Goal: Task Accomplishment & Management: Use online tool/utility

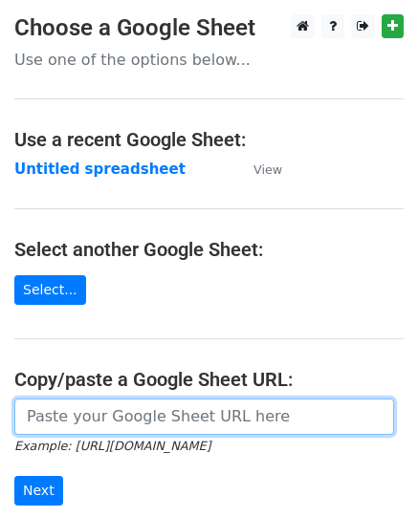
paste input "[URL][DOMAIN_NAME]"
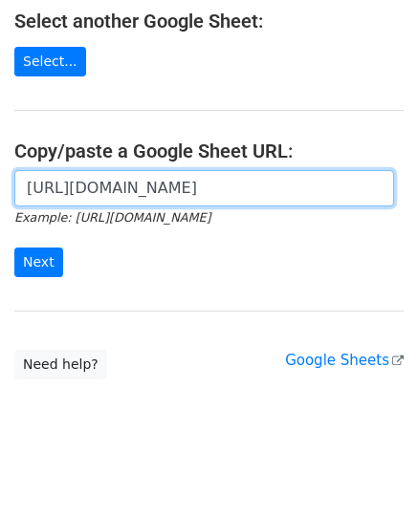
scroll to position [239, 0]
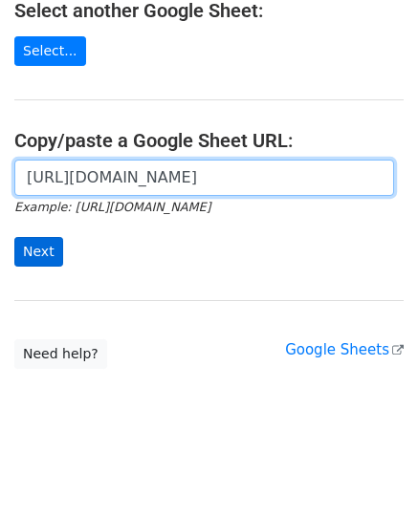
type input "[URL][DOMAIN_NAME]"
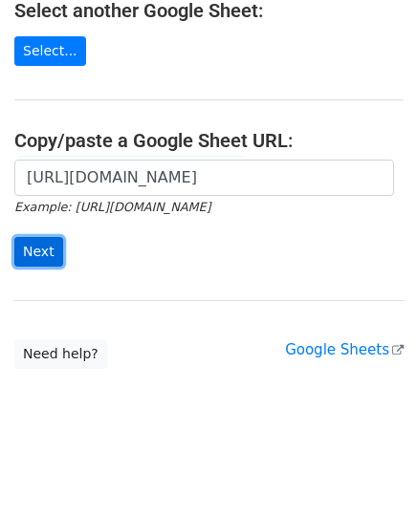
click at [24, 249] on input "Next" at bounding box center [38, 252] width 49 height 30
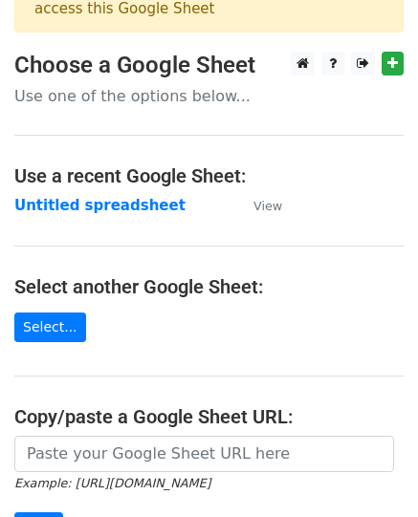
scroll to position [96, 0]
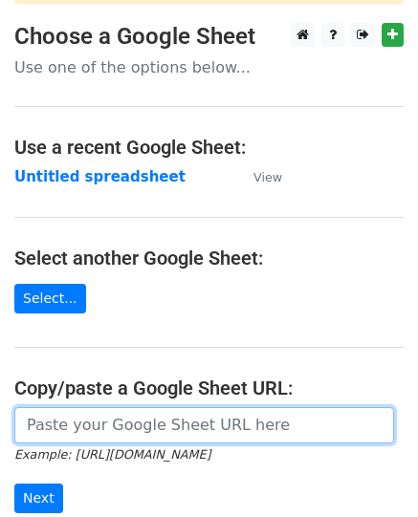
paste input "[URL][DOMAIN_NAME]"
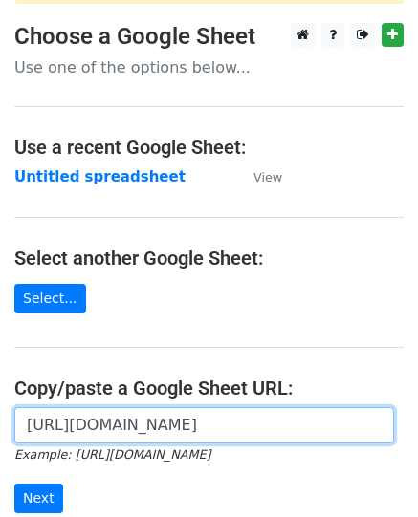
scroll to position [321, 0]
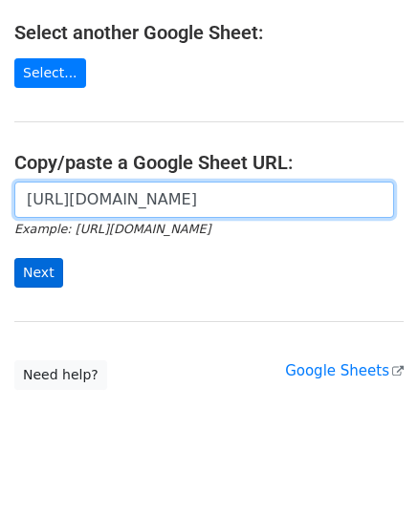
type input "[URL][DOMAIN_NAME]"
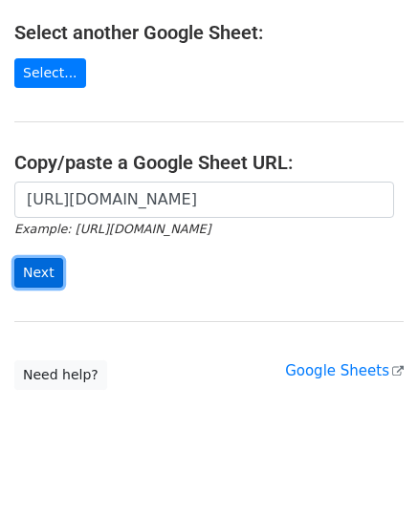
scroll to position [0, 0]
click at [28, 258] on input "Next" at bounding box center [38, 273] width 49 height 30
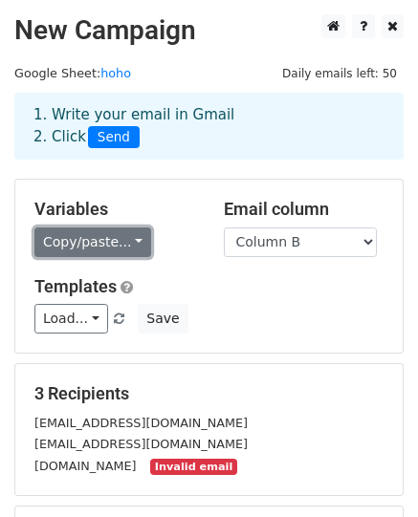
click at [90, 235] on link "Copy/paste..." at bounding box center [92, 242] width 117 height 30
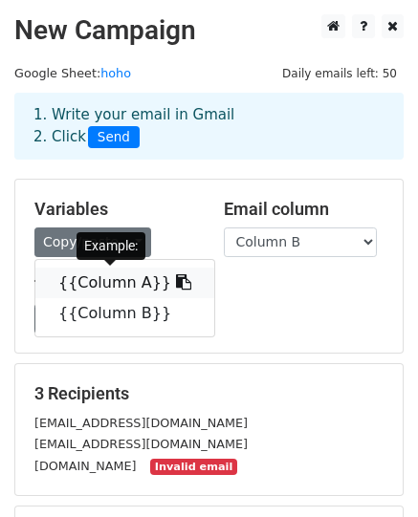
click at [89, 279] on link "{{Column A}}" at bounding box center [124, 283] width 179 height 31
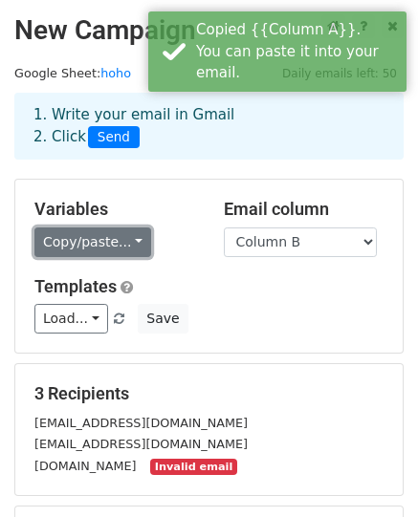
click at [100, 242] on link "Copy/paste..." at bounding box center [92, 242] width 117 height 30
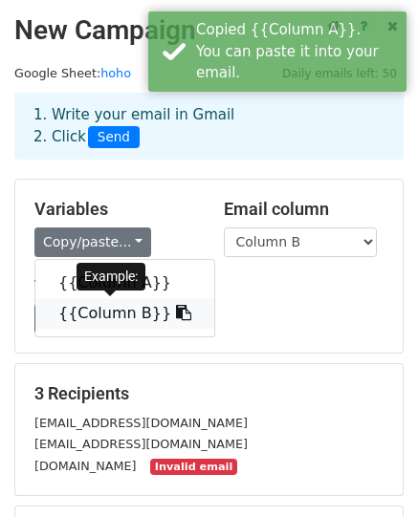
click at [80, 305] on link "{{Column B}}" at bounding box center [124, 313] width 179 height 31
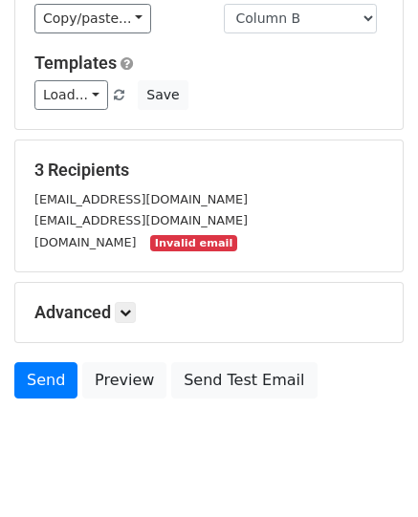
scroll to position [264, 0]
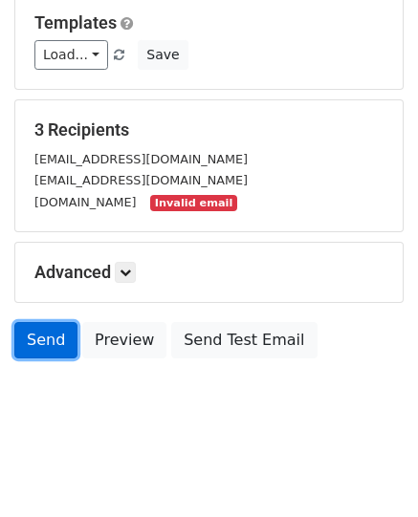
click at [55, 333] on link "Send" at bounding box center [45, 340] width 63 height 36
click at [44, 344] on link "Send" at bounding box center [45, 340] width 63 height 36
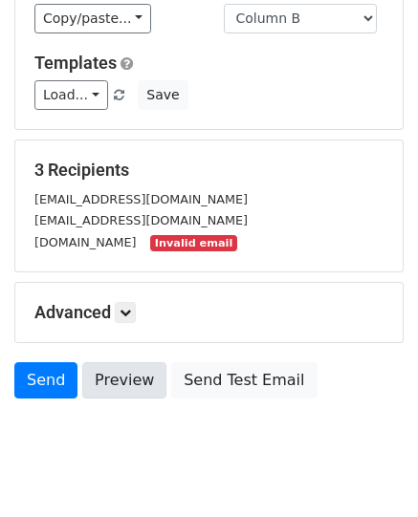
scroll to position [0, 0]
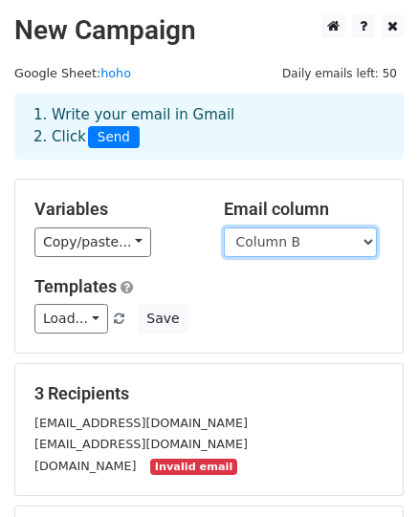
click at [291, 244] on select "Column A Column B" at bounding box center [300, 242] width 153 height 30
click at [224, 227] on select "Column A Column B" at bounding box center [300, 242] width 153 height 30
drag, startPoint x: 290, startPoint y: 241, endPoint x: 292, endPoint y: 251, distance: 10.9
click at [291, 248] on select "Column A Column B" at bounding box center [300, 242] width 153 height 30
click at [224, 227] on select "Column A Column B" at bounding box center [300, 242] width 153 height 30
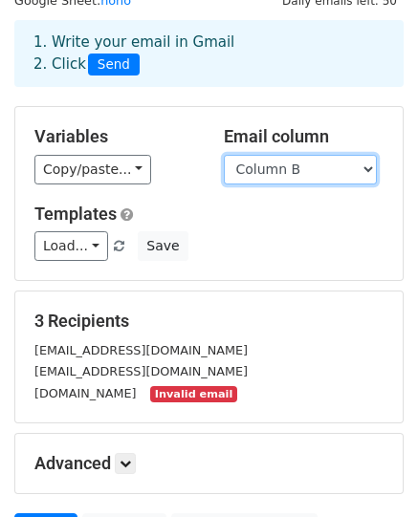
scroll to position [264, 0]
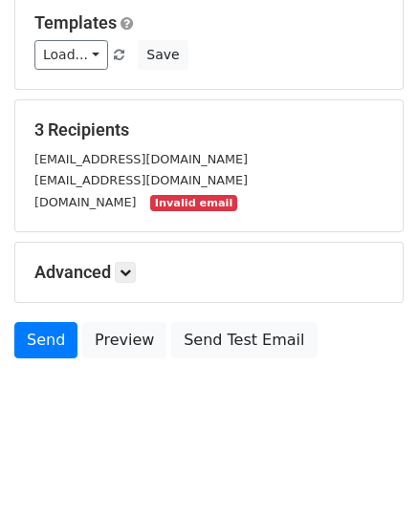
click at [173, 212] on div "3 Recipients noonaninethree@gmail.com fawkes2541@gmail.com anumone25412gmail.co…" at bounding box center [208, 165] width 387 height 131
drag, startPoint x: 185, startPoint y: 207, endPoint x: 248, endPoint y: 189, distance: 64.7
click at [195, 202] on div "anumone25412gmail.com Invalid email" at bounding box center [208, 202] width 377 height 22
click at [236, 199] on small "Invalid email" at bounding box center [193, 203] width 86 height 16
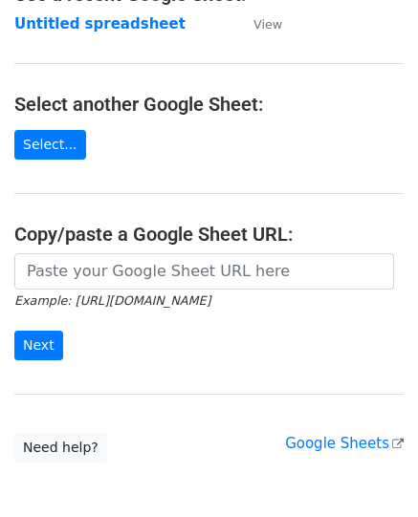
scroll to position [239, 0]
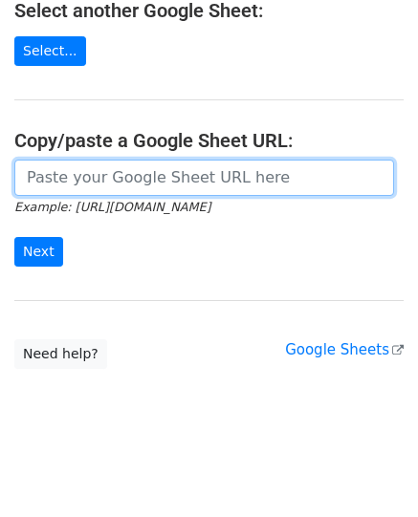
paste input "{{Column B}}"
type input "{{Column B}}"
drag, startPoint x: 135, startPoint y: 180, endPoint x: -73, endPoint y: 177, distance: 207.4
click at [0, 177] on html "Choose a Google Sheet Use one of the options below... Use a recent Google Sheet…" at bounding box center [209, 141] width 418 height 761
paste input "[URL][DOMAIN_NAME]"
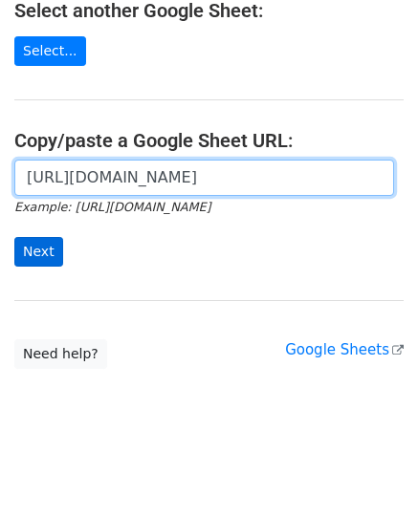
type input "https://docs.google.com/spreadsheets/d/1dpOSl262JwiUVN0wL_nt0nNHadJG0uf2LG42NMR…"
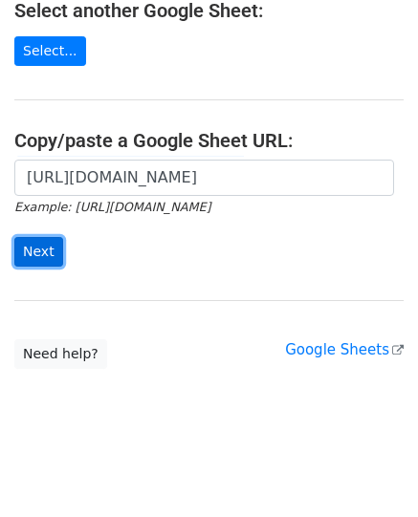
scroll to position [0, 0]
click at [36, 252] on input "Next" at bounding box center [38, 252] width 49 height 30
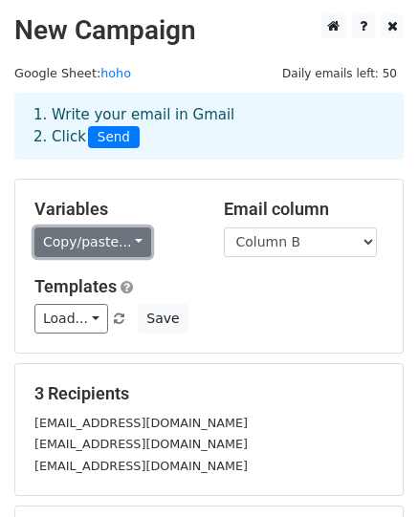
click at [128, 231] on link "Copy/paste..." at bounding box center [92, 242] width 117 height 30
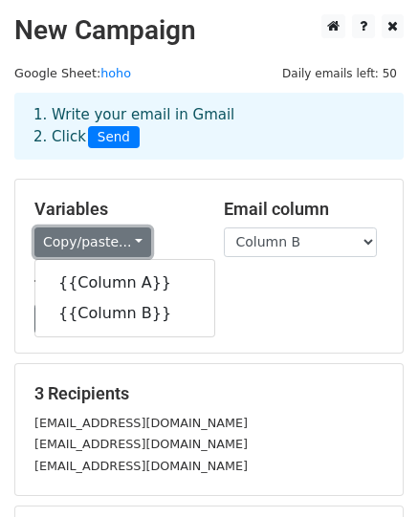
click at [128, 231] on link "Copy/paste..." at bounding box center [92, 242] width 117 height 30
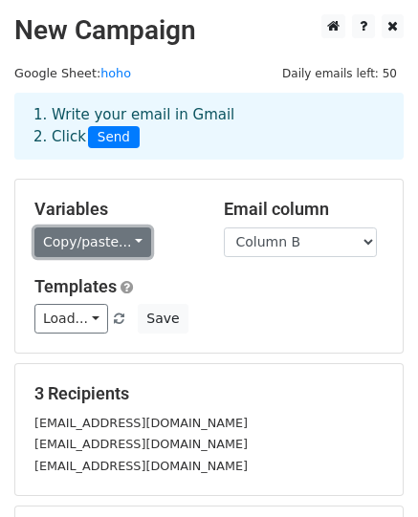
click at [86, 244] on link "Copy/paste..." at bounding box center [92, 242] width 117 height 30
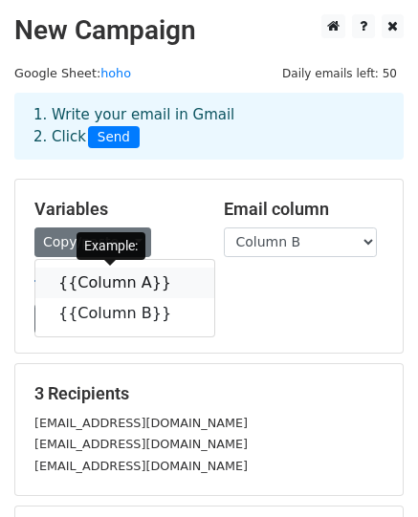
drag, startPoint x: 96, startPoint y: 280, endPoint x: 73, endPoint y: 275, distance: 23.4
click at [94, 282] on link "{{Column A}}" at bounding box center [124, 283] width 179 height 31
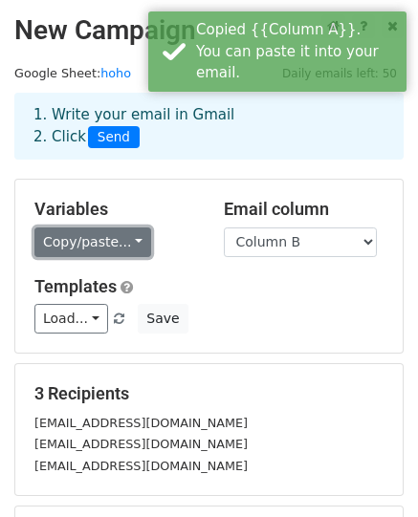
click at [84, 246] on link "Copy/paste..." at bounding box center [92, 242] width 117 height 30
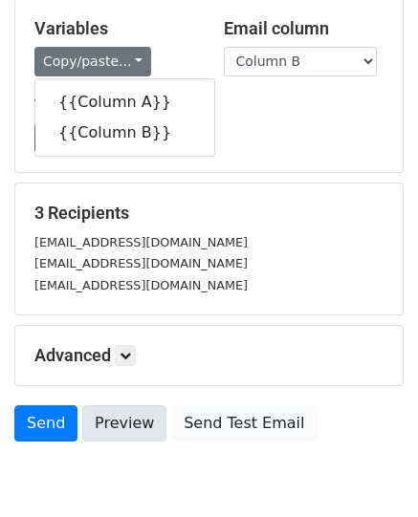
scroll to position [264, 0]
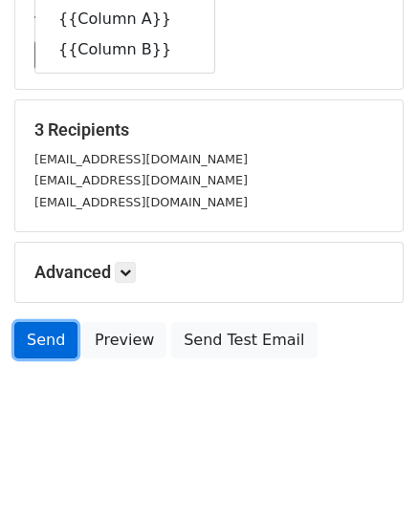
click at [61, 336] on link "Send" at bounding box center [45, 340] width 63 height 36
click at [47, 339] on link "Send" at bounding box center [45, 340] width 63 height 36
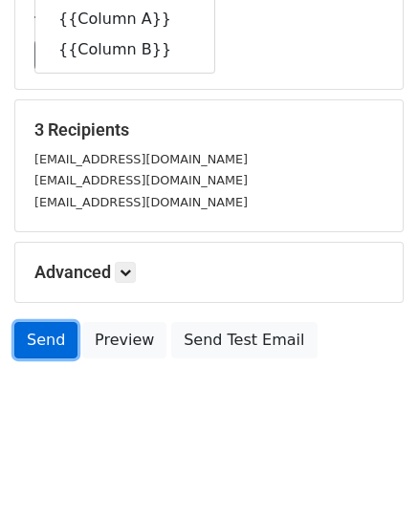
click at [47, 339] on link "Send" at bounding box center [45, 340] width 63 height 36
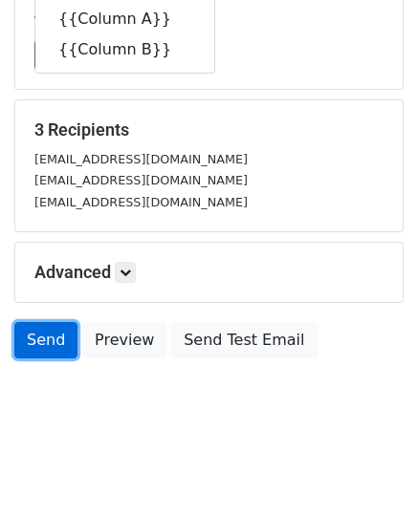
click at [47, 339] on link "Send" at bounding box center [45, 340] width 63 height 36
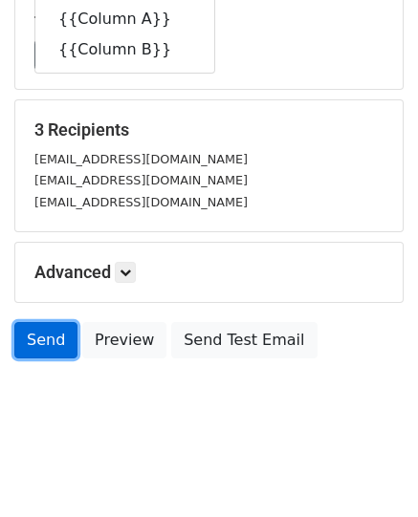
click at [47, 339] on link "Send" at bounding box center [45, 340] width 63 height 36
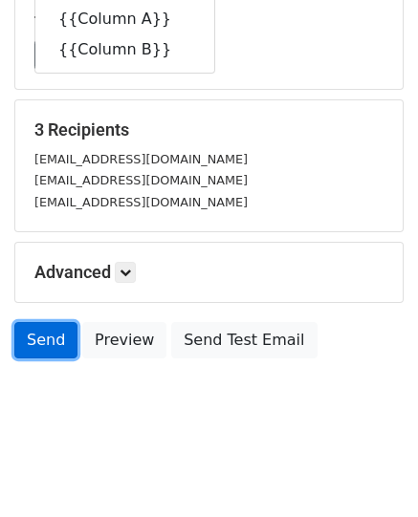
click at [47, 339] on link "Send" at bounding box center [45, 340] width 63 height 36
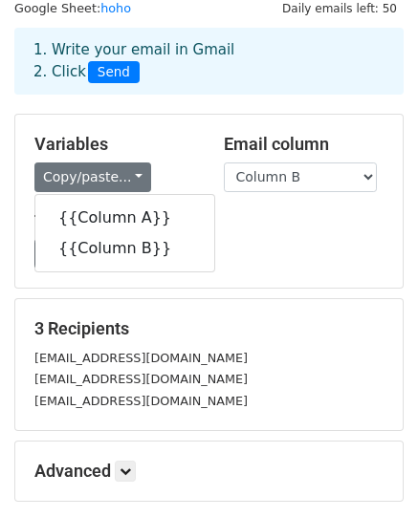
scroll to position [0, 0]
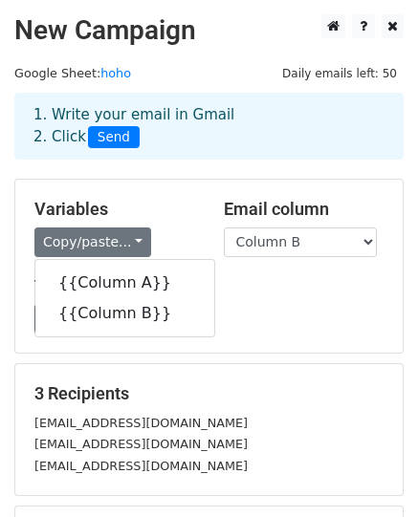
click at [243, 328] on div "Load... sponsor Save" at bounding box center [208, 319] width 377 height 30
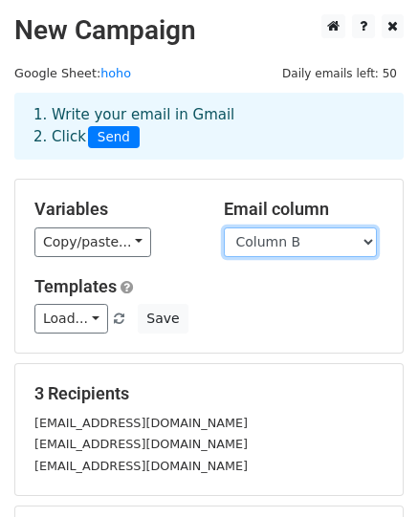
click at [298, 236] on select "Column A Column B" at bounding box center [300, 242] width 153 height 30
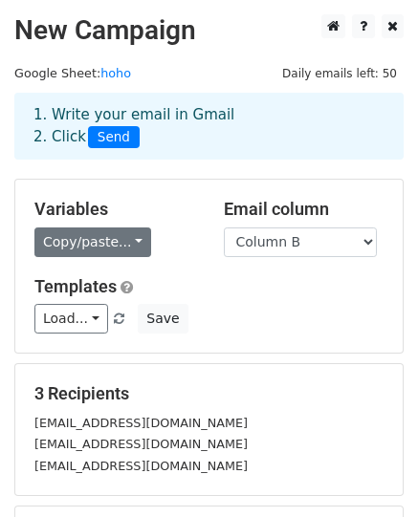
drag, startPoint x: 275, startPoint y: 360, endPoint x: 115, endPoint y: 246, distance: 197.3
click at [275, 360] on form "Variables Copy/paste... {{Column A}} {{Column B}} Email column Column A Column …" at bounding box center [208, 405] width 389 height 453
click at [115, 246] on link "Copy/paste..." at bounding box center [92, 242] width 117 height 30
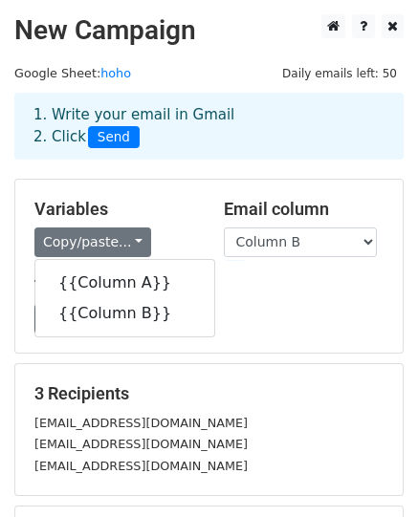
click at [210, 374] on div "3 Recipients noonaninethree@gmail.com fawkes2541@gmail.com anumone2541@gmail.com" at bounding box center [208, 429] width 387 height 131
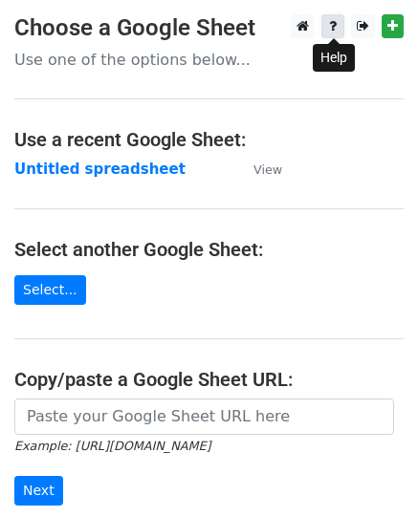
click at [339, 30] on link at bounding box center [332, 26] width 23 height 24
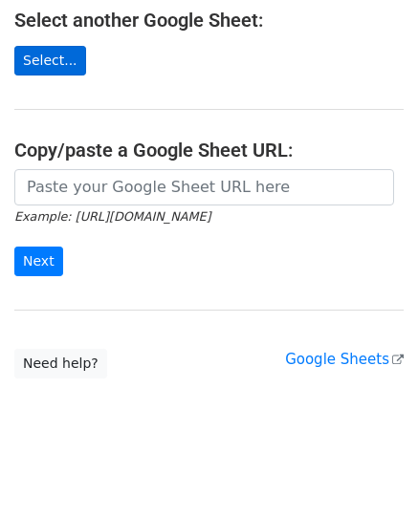
scroll to position [239, 0]
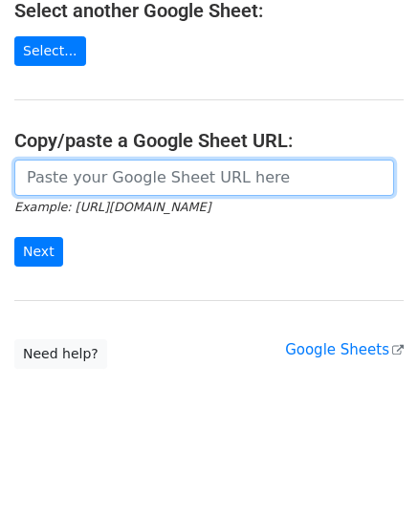
drag, startPoint x: 81, startPoint y: 194, endPoint x: 54, endPoint y: 173, distance: 34.0
paste input "[URL][DOMAIN_NAME]"
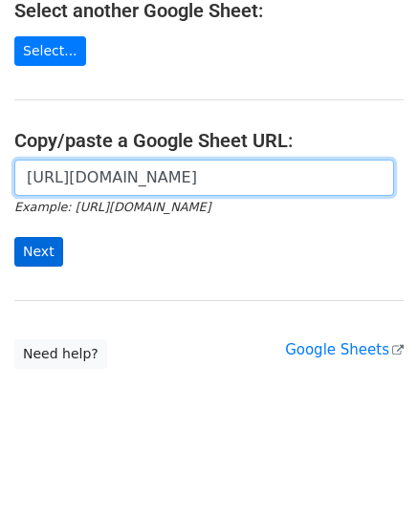
scroll to position [0, 429]
type input "https://docs.google.com/spreadsheets/d/1dpOSl262JwiUVN0wL_nt0nNHadJG0uf2LG42NMR…"
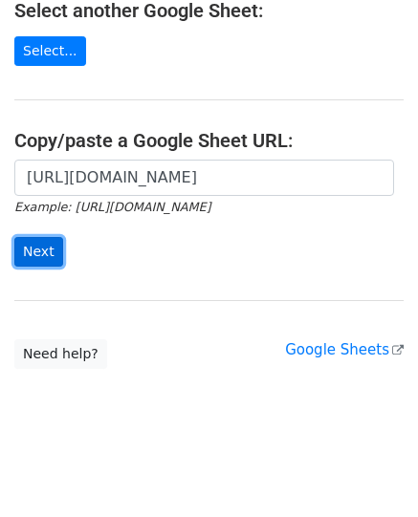
scroll to position [0, 0]
click at [15, 256] on input "Next" at bounding box center [38, 252] width 49 height 30
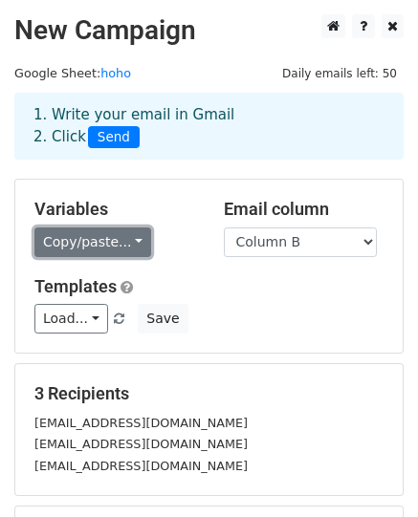
drag, startPoint x: 77, startPoint y: 243, endPoint x: 80, endPoint y: 278, distance: 35.5
click at [77, 244] on link "Copy/paste..." at bounding box center [92, 242] width 117 height 30
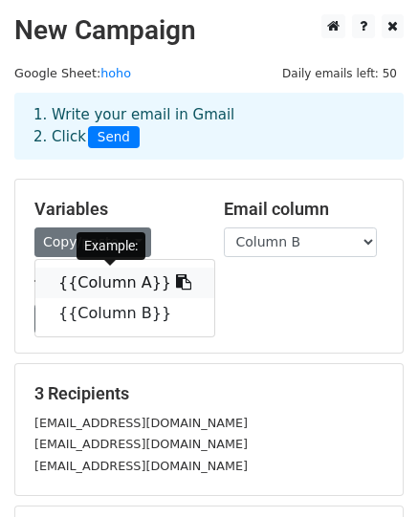
click at [84, 293] on link "{{Column A}}" at bounding box center [124, 283] width 179 height 31
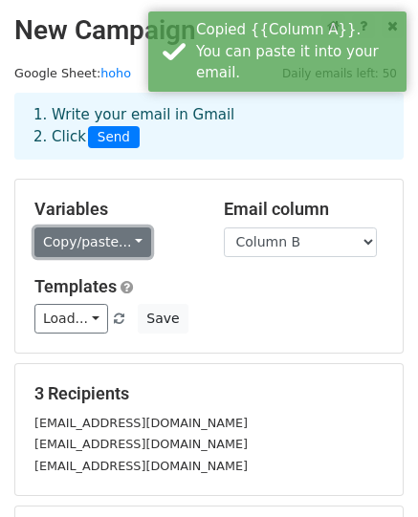
click at [93, 247] on link "Copy/paste..." at bounding box center [92, 242] width 117 height 30
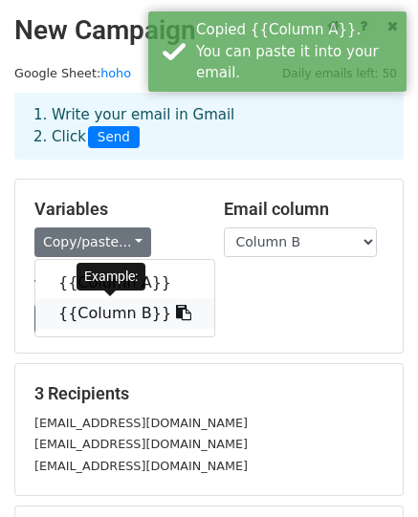
click link "{{Column B}}" at bounding box center [124, 313] width 179 height 31
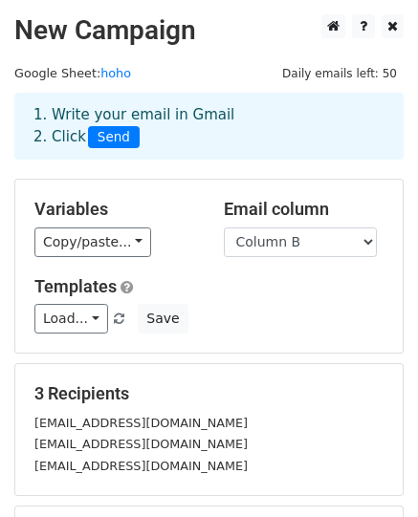
scroll to position [264, 0]
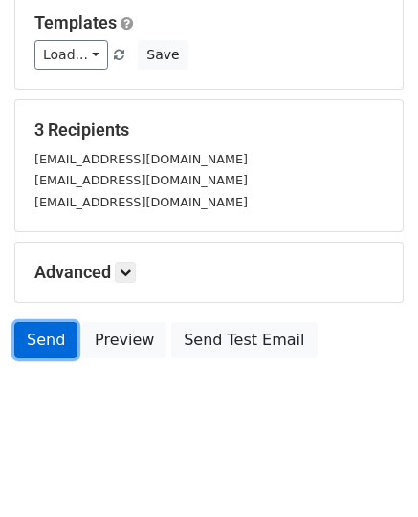
click at [50, 340] on link "Send" at bounding box center [45, 340] width 63 height 36
